Goal: Task Accomplishment & Management: Use online tool/utility

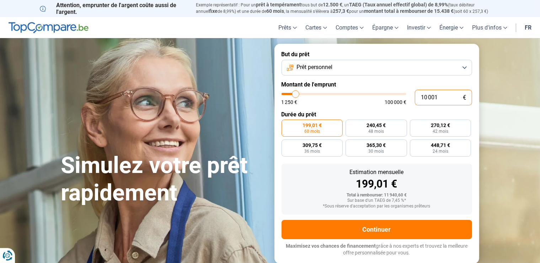
drag, startPoint x: 440, startPoint y: 99, endPoint x: 408, endPoint y: 105, distance: 32.1
click at [415, 105] on input "10 001" at bounding box center [443, 98] width 57 height 16
type input "3"
type input "1250"
type input "32"
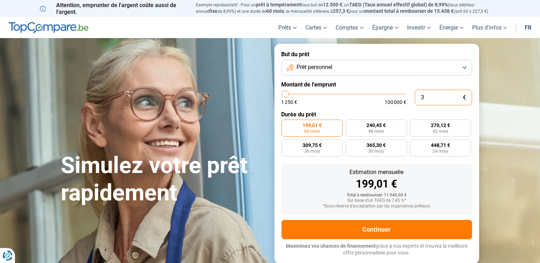
type input "1250"
type input "320"
type input "1250"
type input "3 200"
type input "3250"
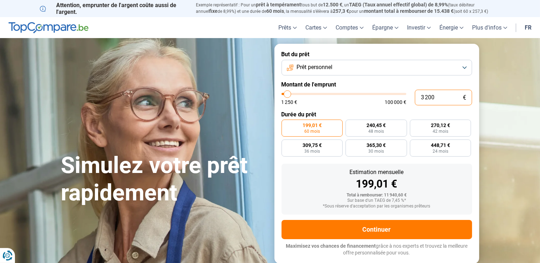
type input "32 000"
type input "32000"
radio input "false"
